Goal: Task Accomplishment & Management: Manage account settings

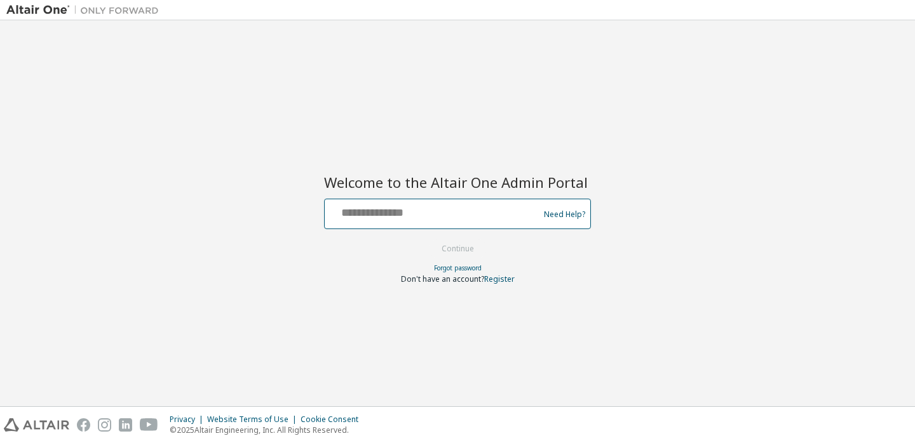
click at [392, 210] on input "text" at bounding box center [434, 211] width 208 height 18
type input "**********"
click at [443, 246] on button "Continue" at bounding box center [457, 248] width 59 height 19
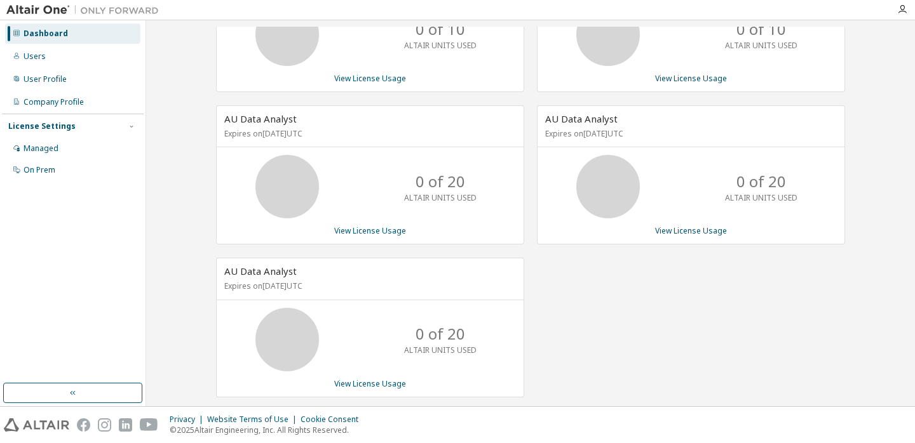
scroll to position [274, 0]
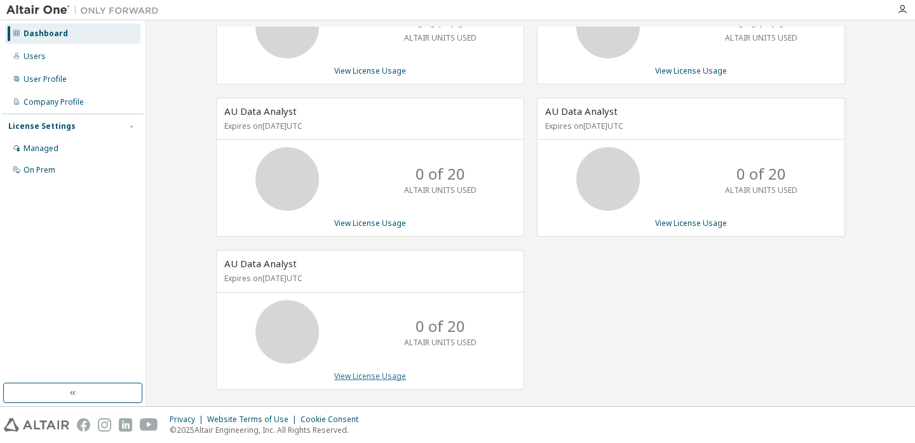
click at [360, 371] on link "View License Usage" at bounding box center [370, 376] width 72 height 11
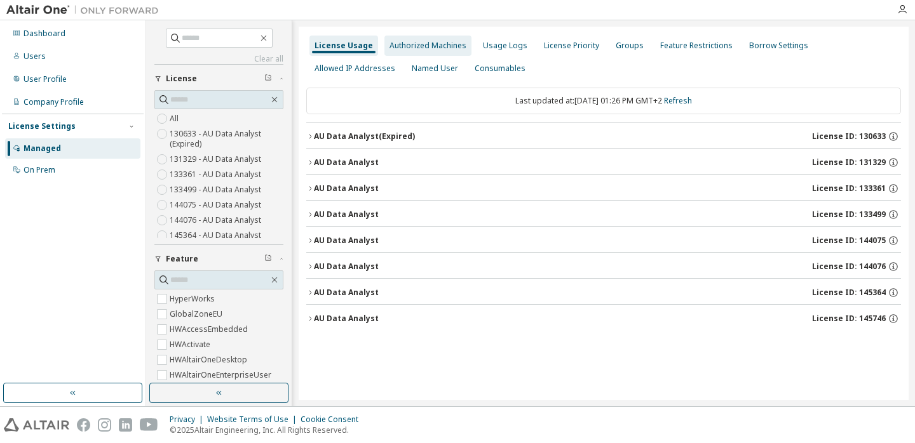
click at [422, 41] on div "Authorized Machines" at bounding box center [427, 46] width 77 height 10
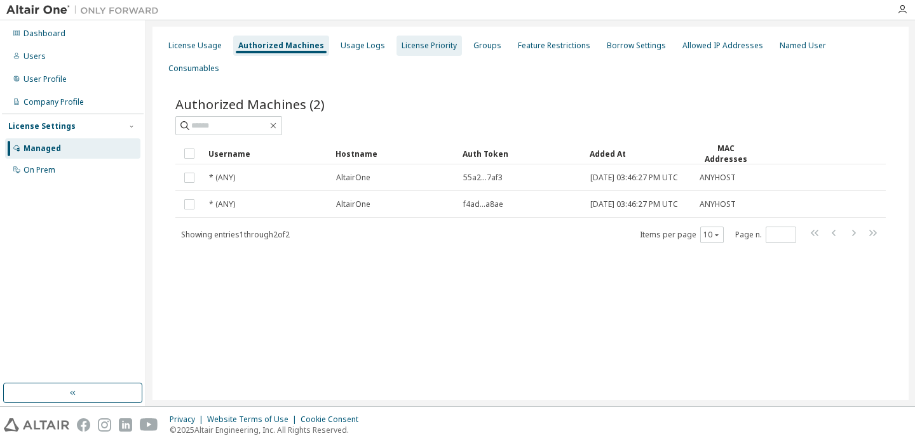
click at [419, 45] on div "License Priority" at bounding box center [428, 46] width 55 height 10
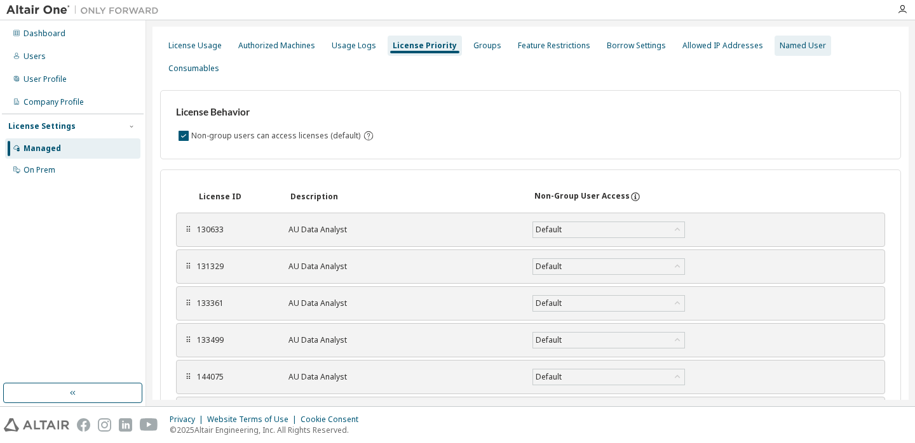
click at [779, 46] on div "Named User" at bounding box center [802, 46] width 46 height 10
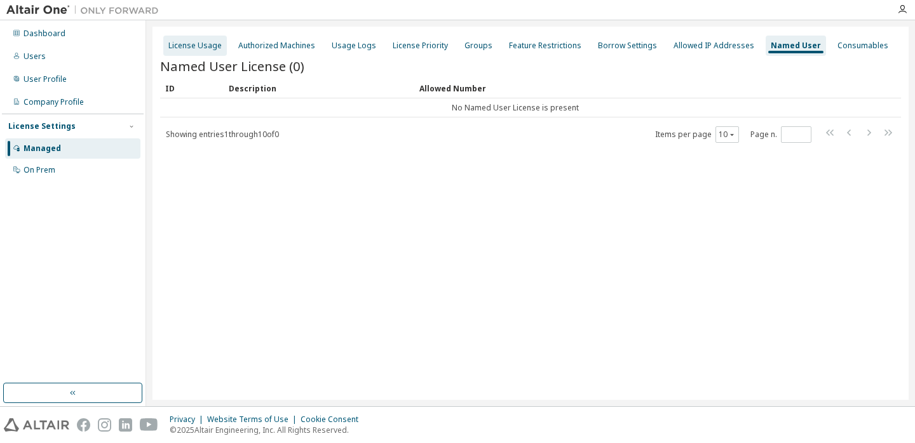
click at [204, 41] on div "License Usage" at bounding box center [194, 46] width 53 height 10
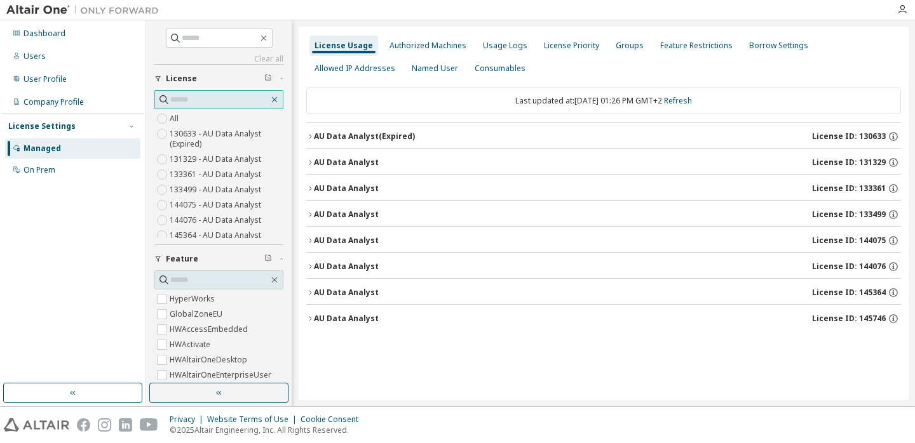
click at [269, 95] on icon "button" at bounding box center [274, 100] width 10 height 10
click at [339, 44] on div "License Usage" at bounding box center [343, 46] width 58 height 10
